Goal: Transaction & Acquisition: Book appointment/travel/reservation

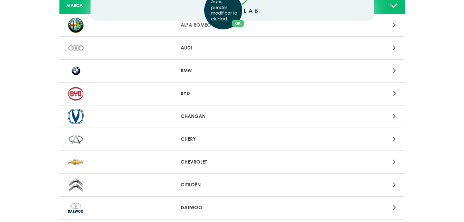
scroll to position [73, 0]
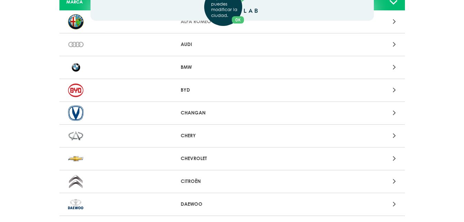
click at [393, 159] on icon at bounding box center [394, 158] width 3 height 9
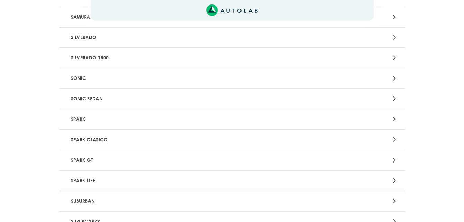
scroll to position [1519, 0]
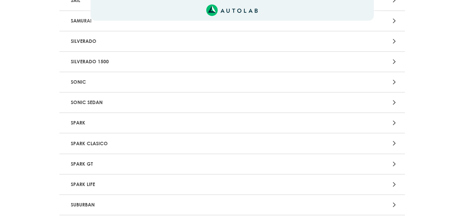
click at [394, 185] on icon at bounding box center [394, 184] width 3 height 9
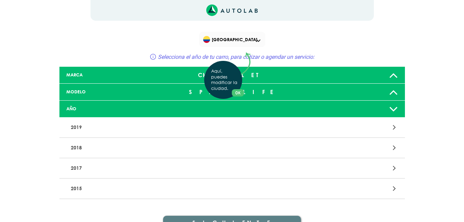
click at [394, 190] on div "Aquí, puedes modificar la ciudad. OK .aex,.bex{fill:none!important;stroke:#50c4…" at bounding box center [232, 111] width 464 height 222
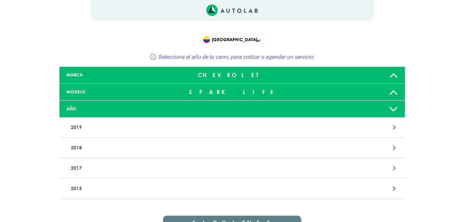
click at [76, 190] on p "2015" at bounding box center [175, 188] width 215 height 13
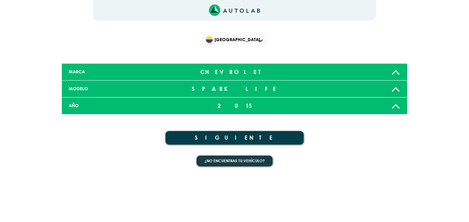
click at [247, 133] on button "SIGUIENTE" at bounding box center [234, 137] width 138 height 13
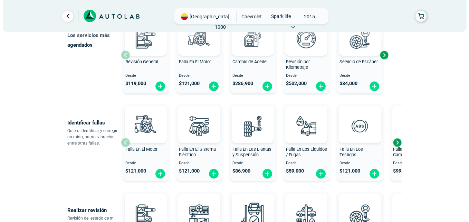
scroll to position [96, 0]
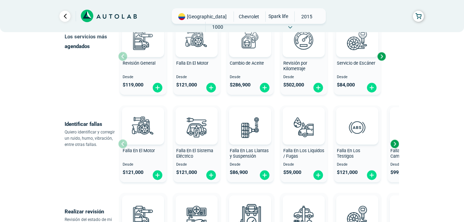
click at [252, 151] on span "Falla En Las Llantas y Suspensión" at bounding box center [249, 153] width 39 height 11
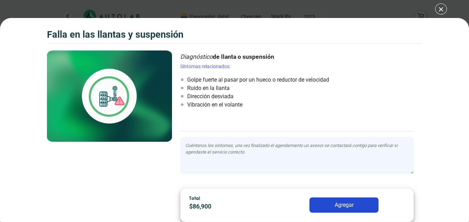
scroll to position [35, 0]
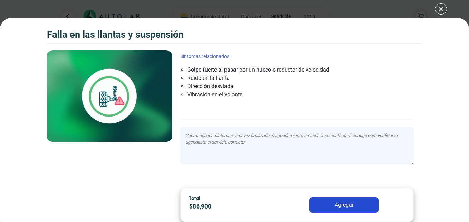
click at [201, 79] on li "Ruido en la llanta" at bounding box center [277, 78] width 181 height 8
click at [187, 79] on li "Ruido en la llanta" at bounding box center [277, 78] width 181 height 8
click at [345, 204] on button "Agregar" at bounding box center [343, 204] width 69 height 15
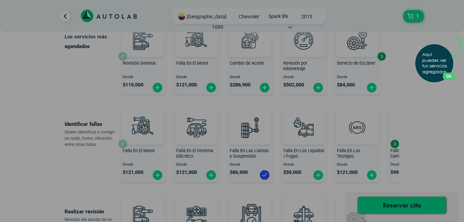
click at [413, 15] on div "Aquí puedes ver tus servicios agregados. OK .aex,.bex{fill:none!important;strok…" at bounding box center [232, 111] width 464 height 222
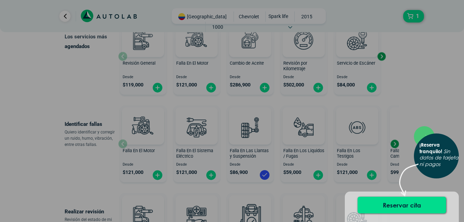
click at [65, 17] on div "× ¡Reserva tranquilo! Sin datos de tarjeta ni pagos" at bounding box center [232, 111] width 464 height 222
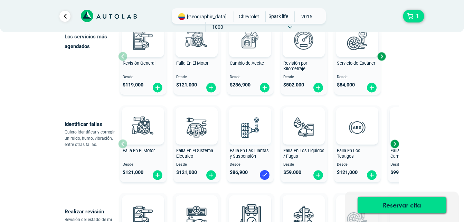
click at [253, 128] on img at bounding box center [250, 127] width 30 height 30
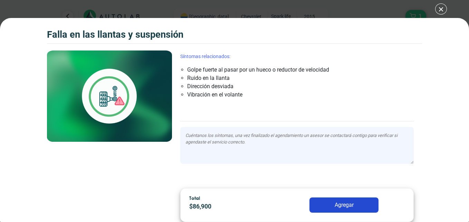
click at [204, 81] on li "Ruido en la llanta" at bounding box center [277, 78] width 181 height 8
